Goal: Information Seeking & Learning: Learn about a topic

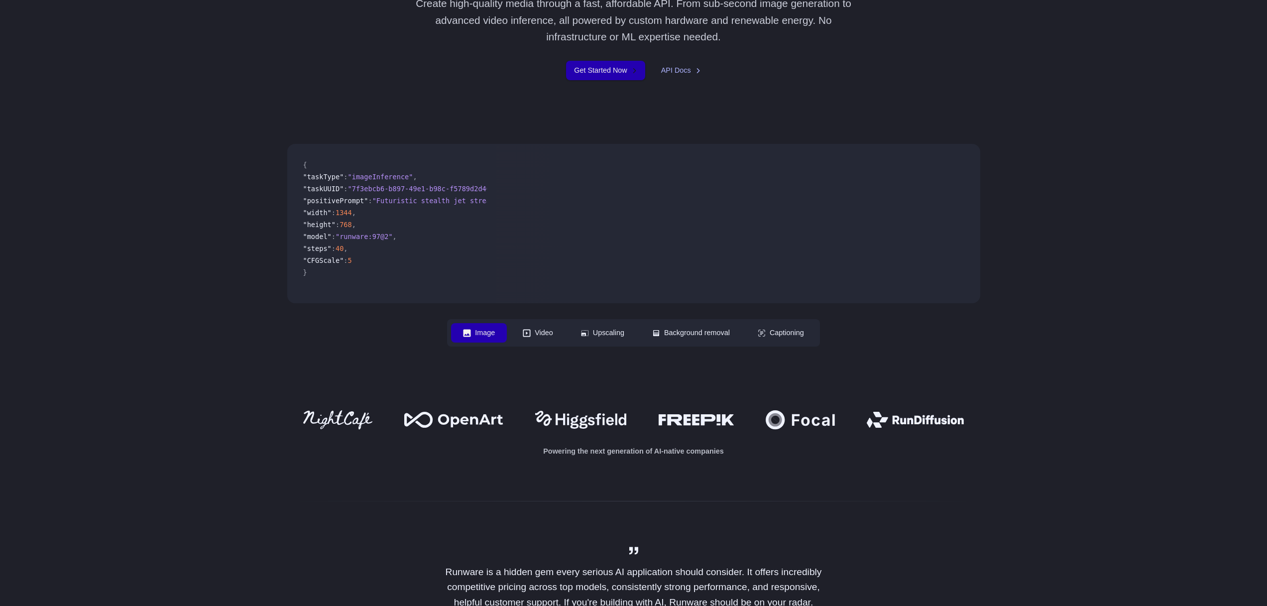
scroll to position [285, 0]
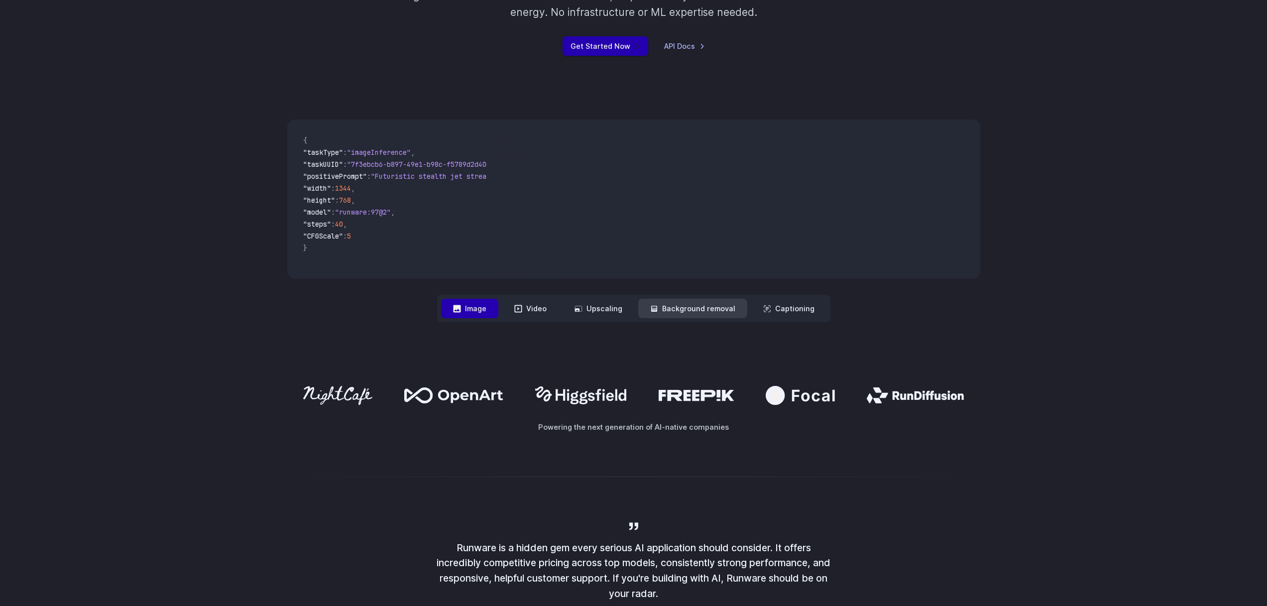
click at [678, 311] on button "Background removal" at bounding box center [692, 308] width 109 height 19
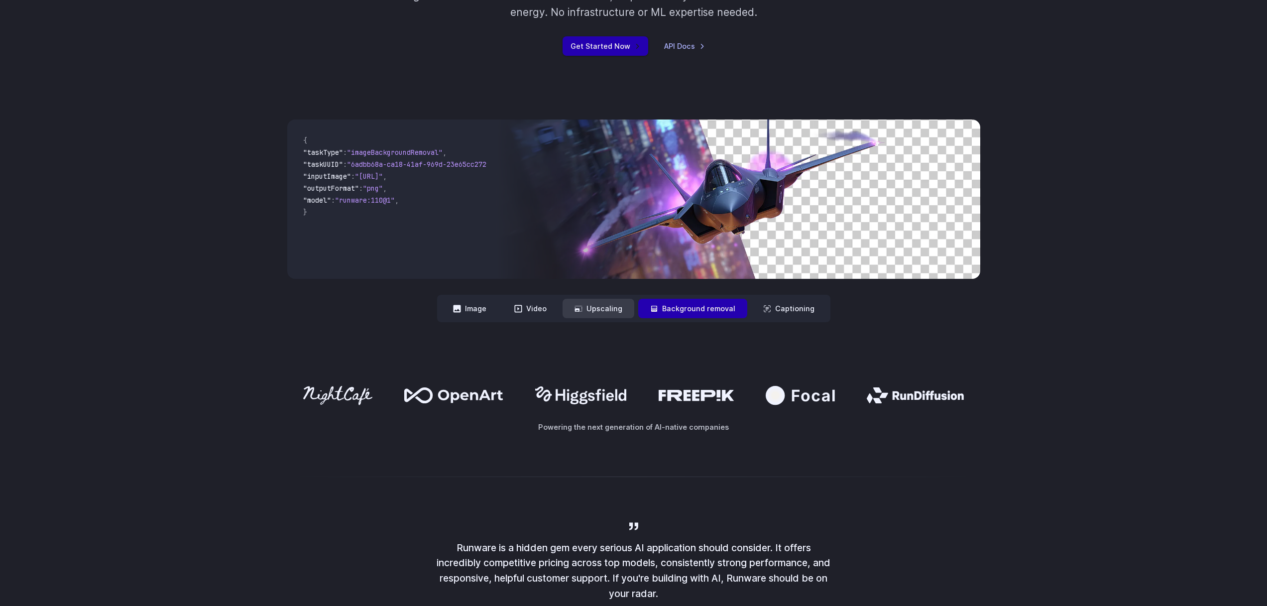
click at [610, 309] on button "Upscaling" at bounding box center [599, 308] width 72 height 19
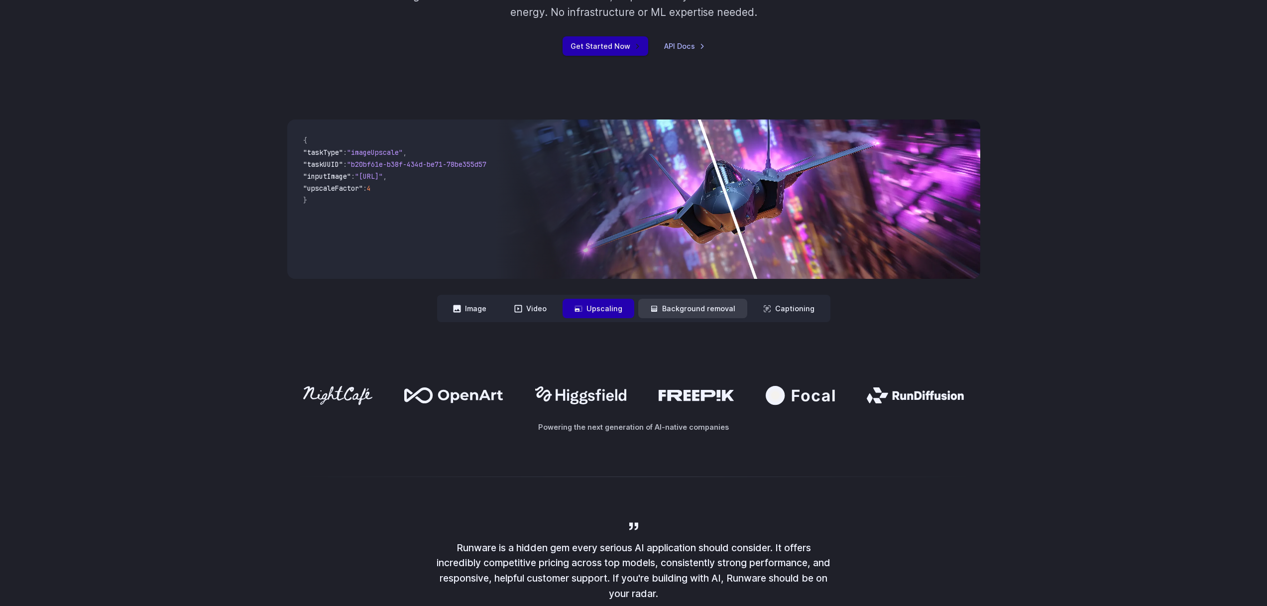
click at [686, 314] on button "Background removal" at bounding box center [692, 308] width 109 height 19
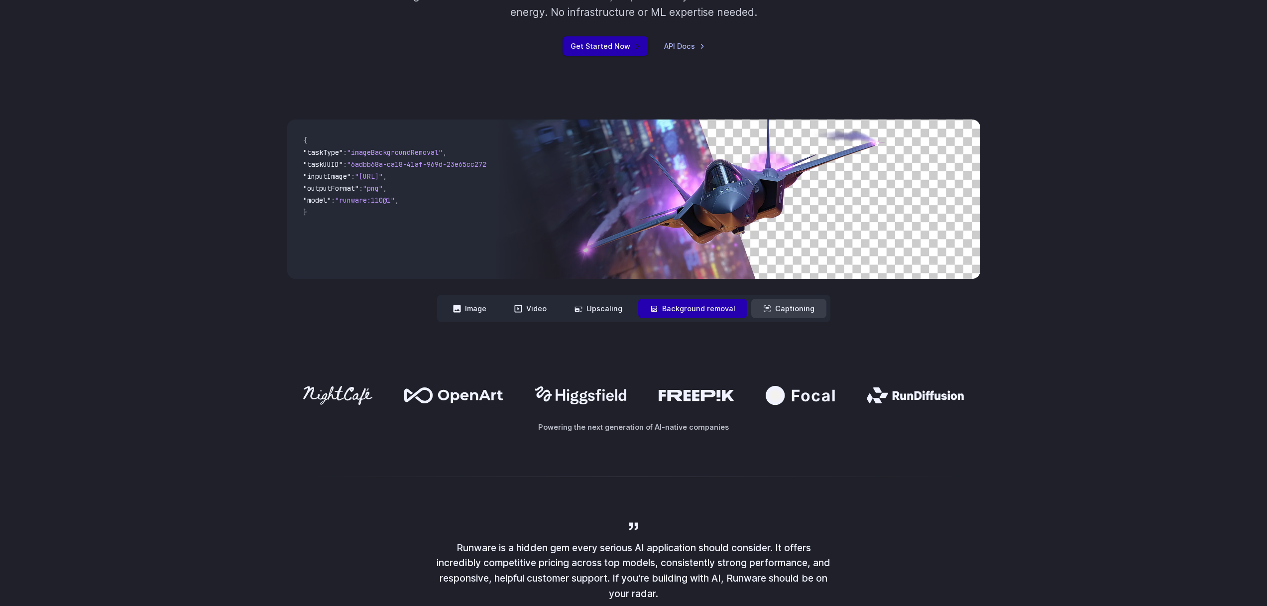
click at [795, 314] on button "Captioning" at bounding box center [788, 308] width 75 height 19
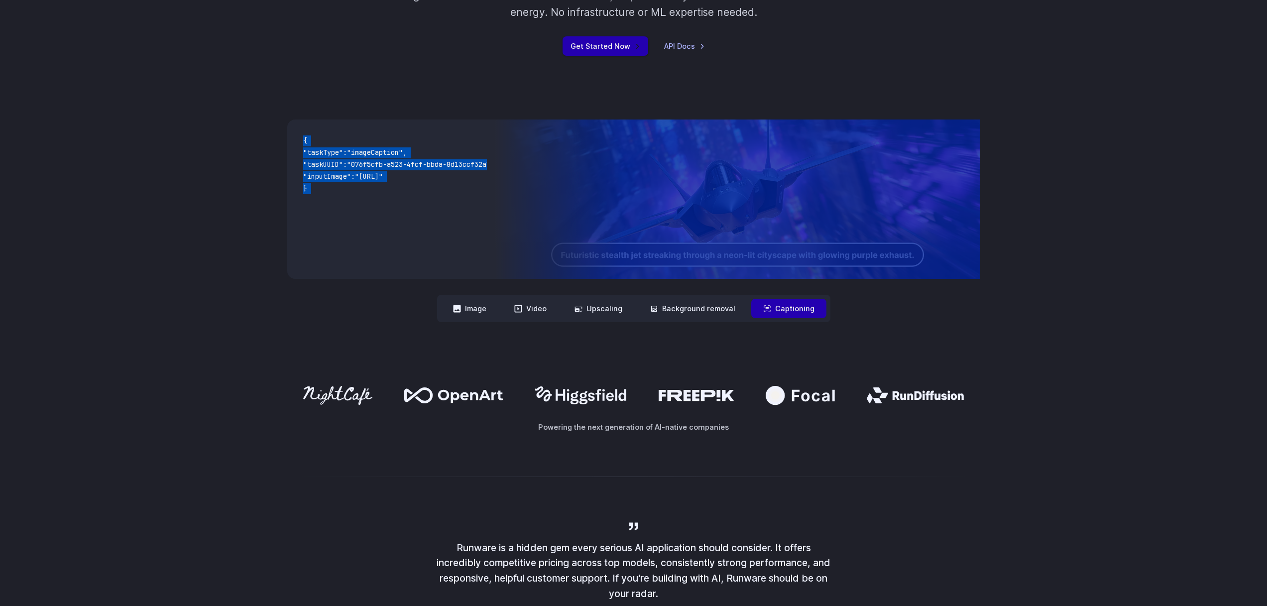
drag, startPoint x: 862, startPoint y: 311, endPoint x: 779, endPoint y: 310, distance: 83.2
click at [779, 310] on div "**********" at bounding box center [633, 221] width 693 height 203
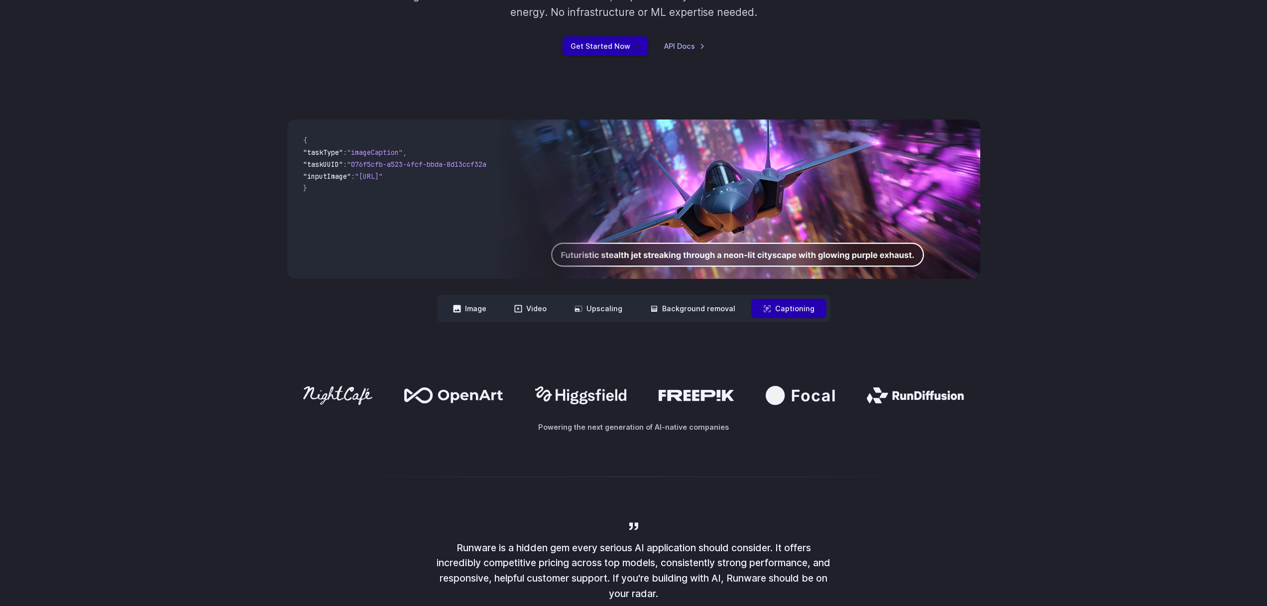
click at [691, 337] on div "**********" at bounding box center [633, 221] width 1267 height 266
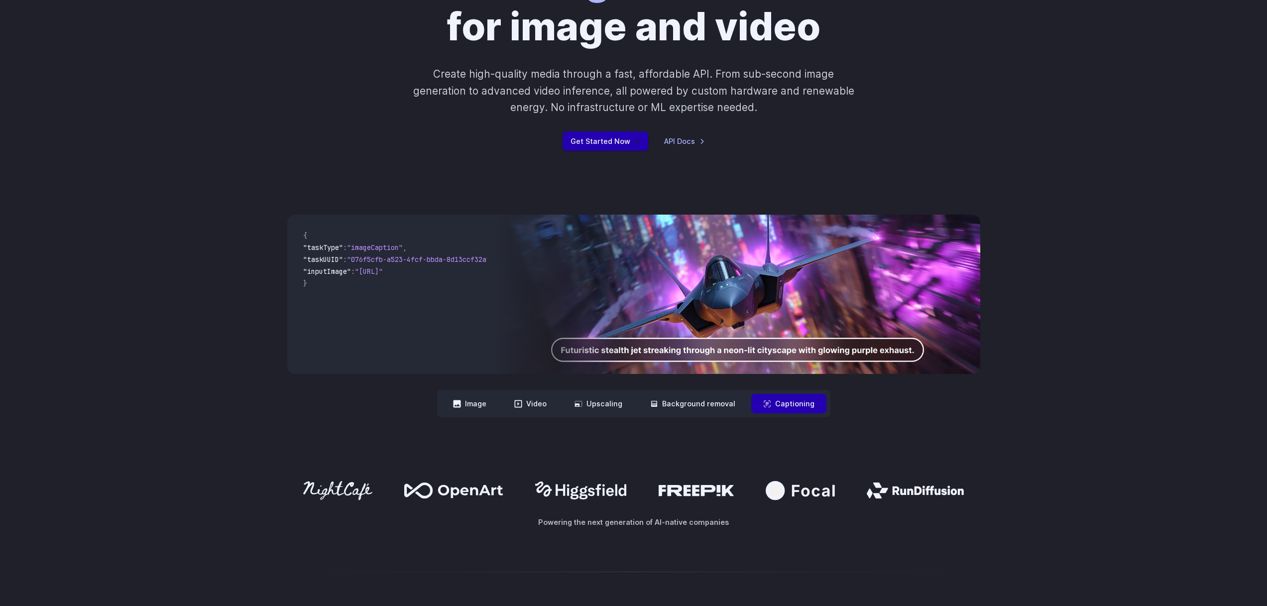
scroll to position [0, 0]
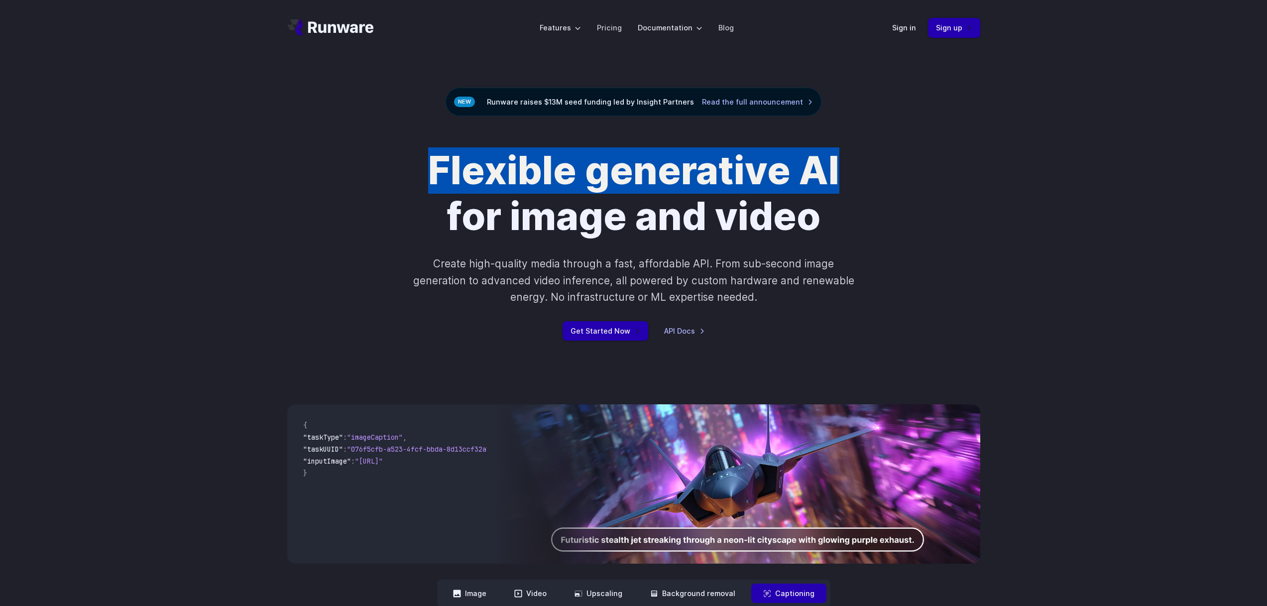
drag, startPoint x: 429, startPoint y: 167, endPoint x: 859, endPoint y: 170, distance: 429.8
click at [859, 170] on div "Flexible generative AI for image and video Create high-quality media through a …" at bounding box center [634, 244] width 555 height 193
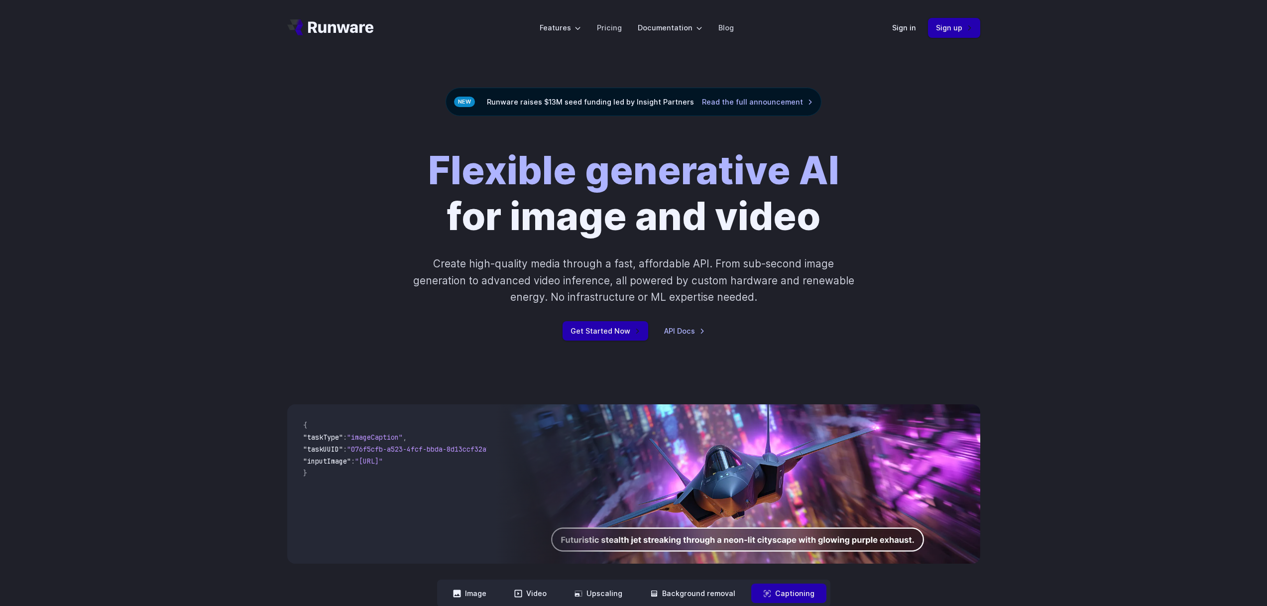
click at [368, 268] on div "Flexible generative AI for image and video Create high-quality media through a …" at bounding box center [634, 244] width 555 height 193
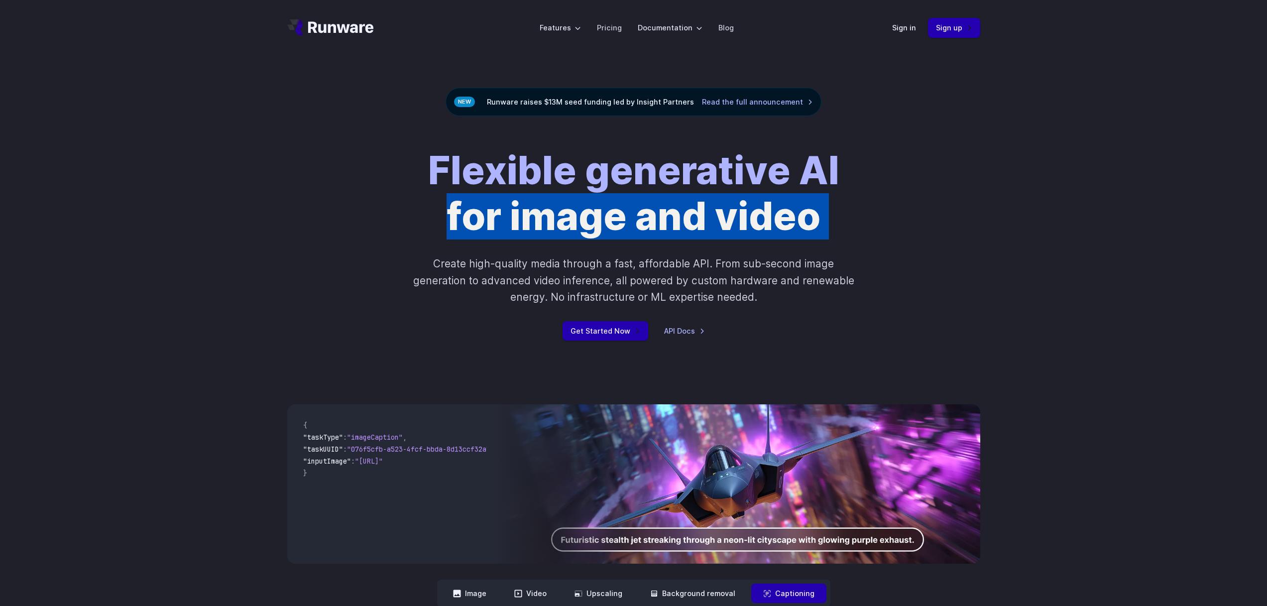
drag, startPoint x: 398, startPoint y: 229, endPoint x: 413, endPoint y: 229, distance: 14.5
click at [413, 228] on div "Flexible generative AI for image and video Create high-quality media through a …" at bounding box center [634, 244] width 555 height 193
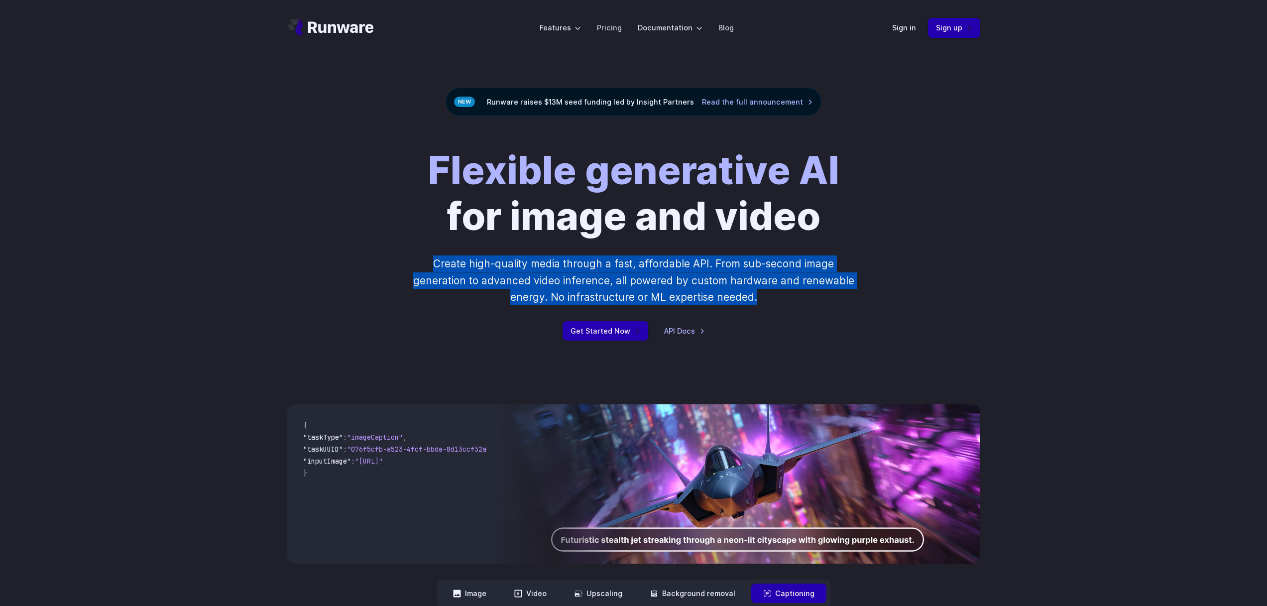
drag, startPoint x: 444, startPoint y: 266, endPoint x: 766, endPoint y: 293, distance: 323.4
click at [766, 293] on p "Create high-quality media through a fast, affordable API. From sub-second image…" at bounding box center [634, 280] width 444 height 50
